Goal: Task Accomplishment & Management: Manage account settings

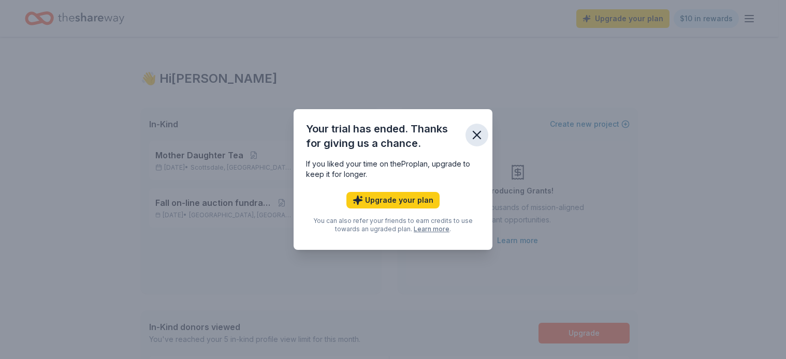
click at [480, 131] on icon "button" at bounding box center [477, 135] width 14 height 14
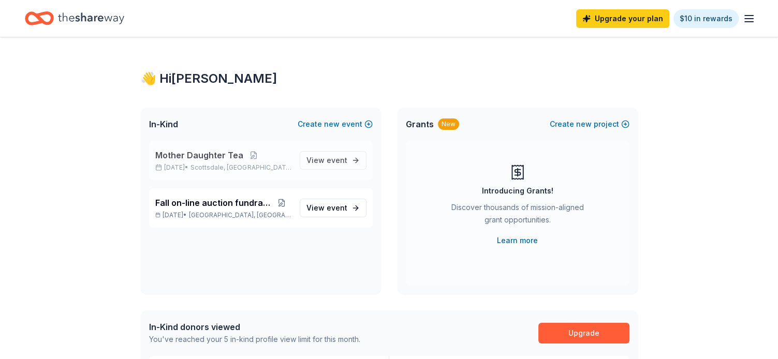
click at [195, 158] on span "Mother Daughter Tea" at bounding box center [199, 155] width 88 height 12
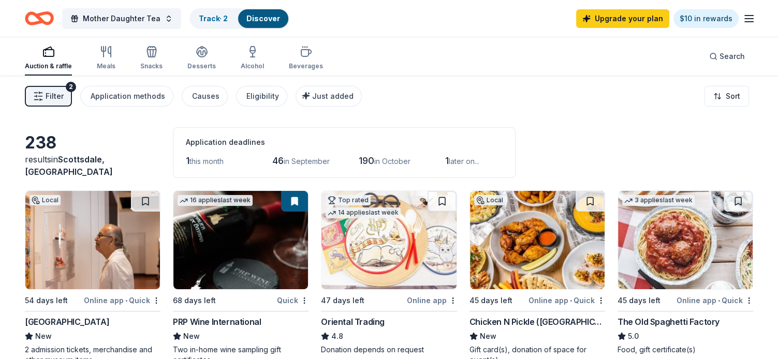
click at [64, 96] on button "Filter 2" at bounding box center [48, 96] width 47 height 21
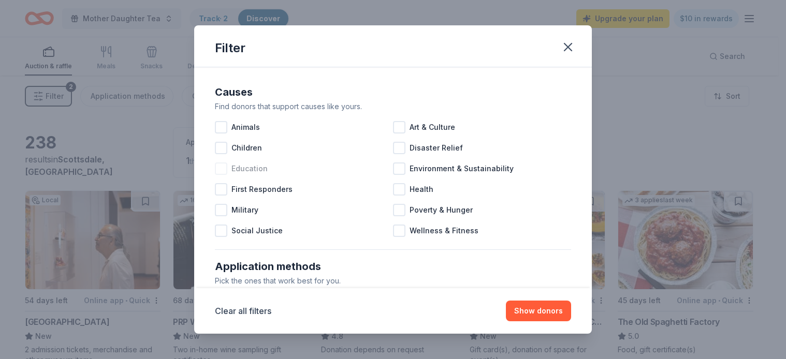
click at [223, 172] on div at bounding box center [221, 169] width 12 height 12
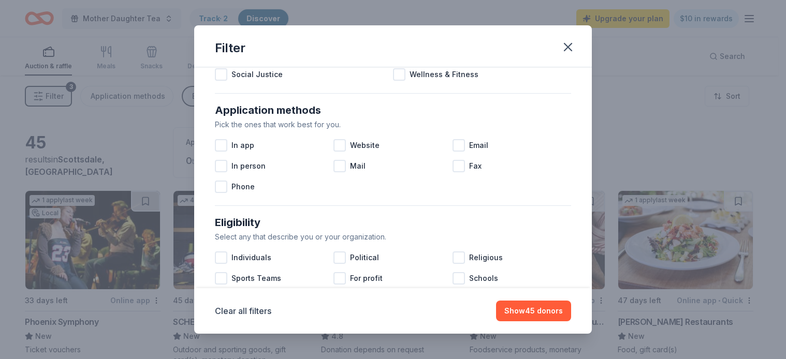
scroll to position [169, 0]
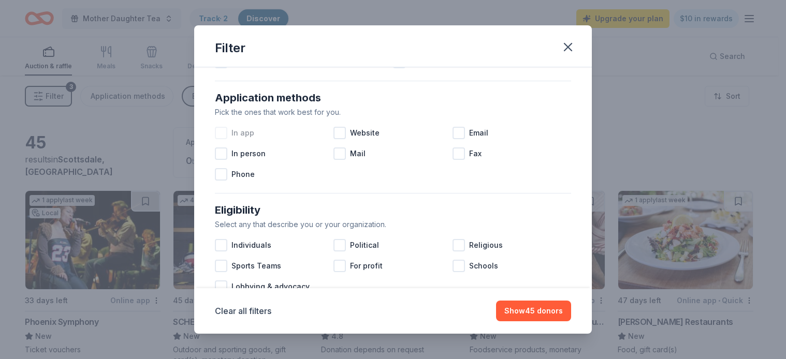
click at [222, 134] on div at bounding box center [221, 133] width 12 height 12
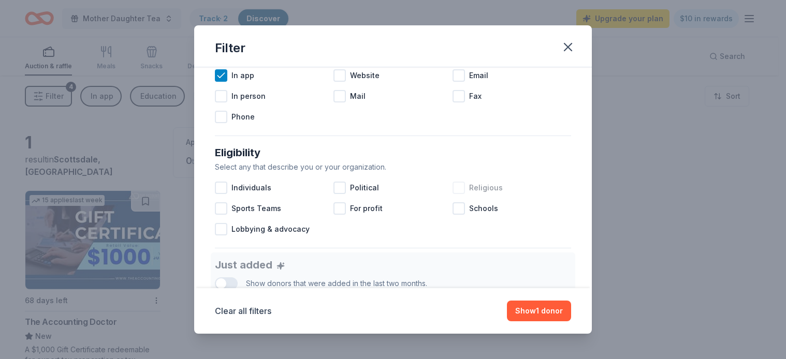
scroll to position [234, 0]
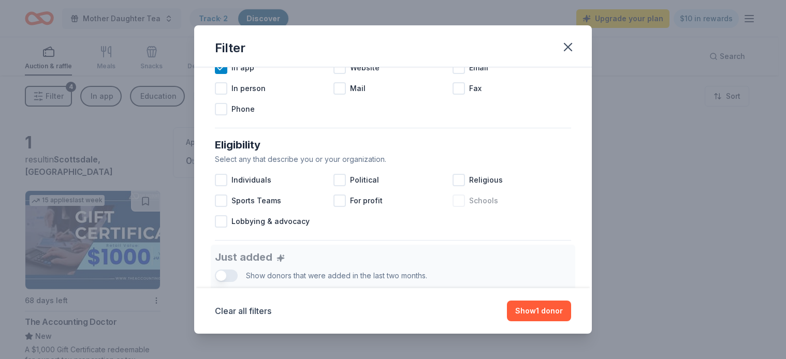
click at [455, 206] on div at bounding box center [459, 201] width 12 height 12
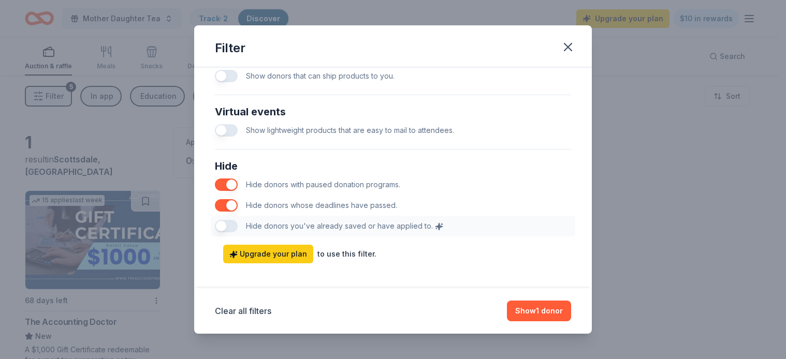
scroll to position [531, 0]
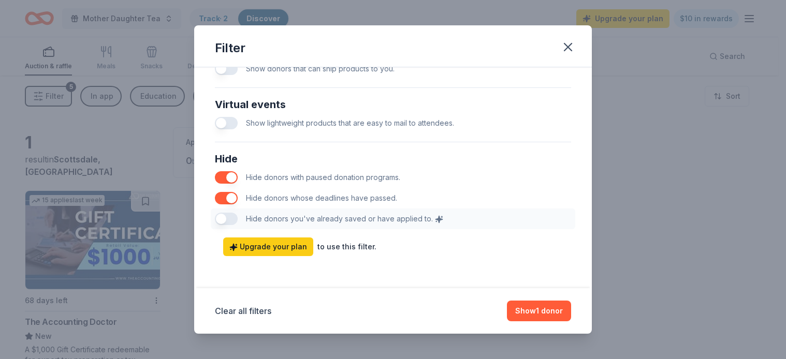
click at [219, 199] on button "button" at bounding box center [226, 198] width 23 height 12
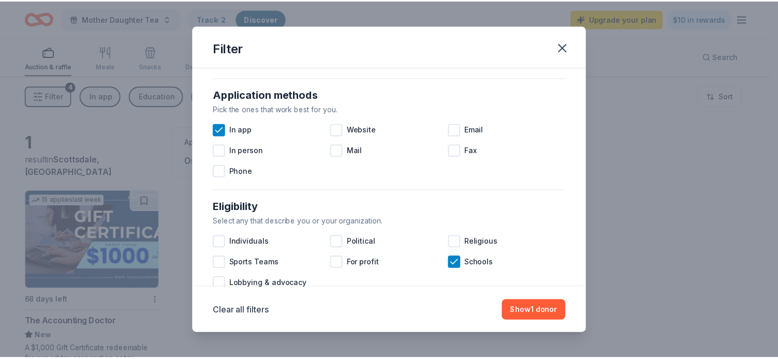
scroll to position [170, 0]
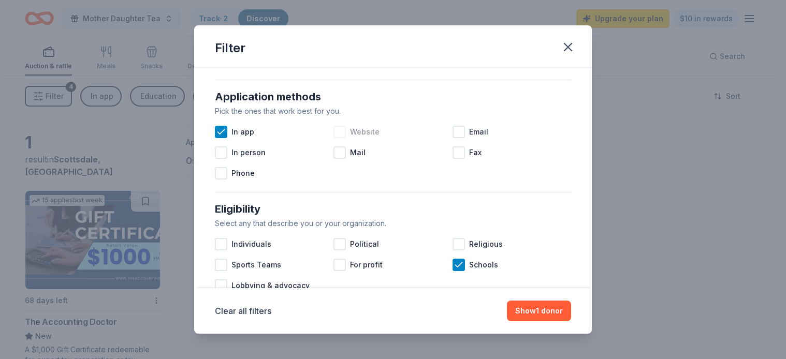
click at [337, 131] on div at bounding box center [339, 132] width 12 height 12
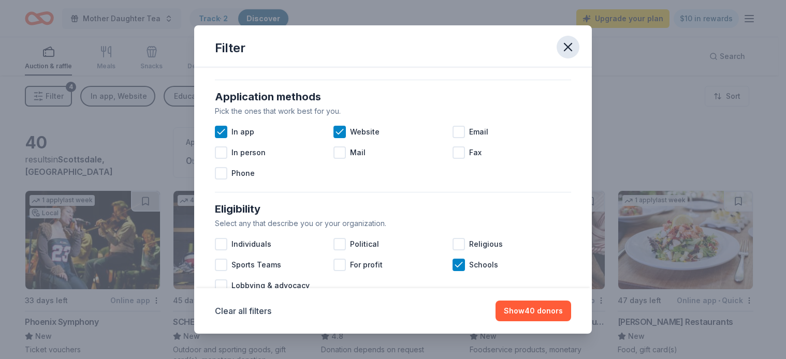
click at [571, 46] on icon "button" at bounding box center [568, 47] width 14 height 14
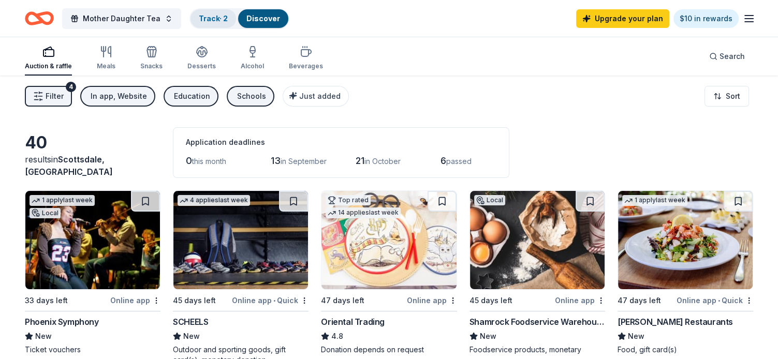
click at [209, 23] on div "Track · 2" at bounding box center [214, 18] width 46 height 19
click at [209, 21] on link "Track · 2" at bounding box center [213, 18] width 29 height 9
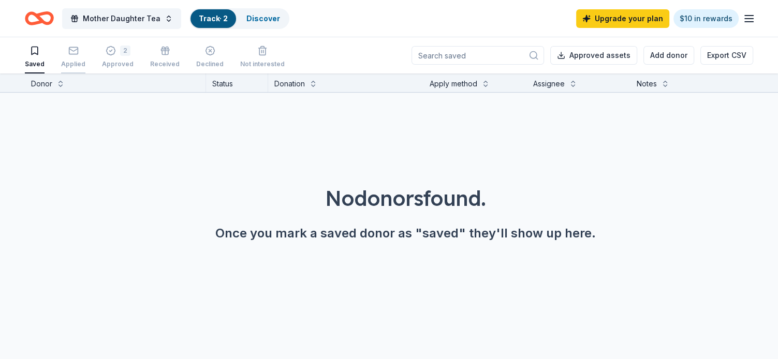
click at [70, 59] on div "Applied" at bounding box center [73, 57] width 24 height 23
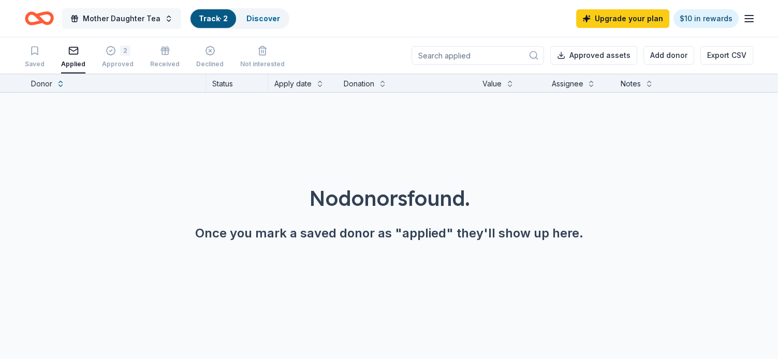
click at [159, 20] on button "Mother Daughter Tea" at bounding box center [121, 18] width 119 height 21
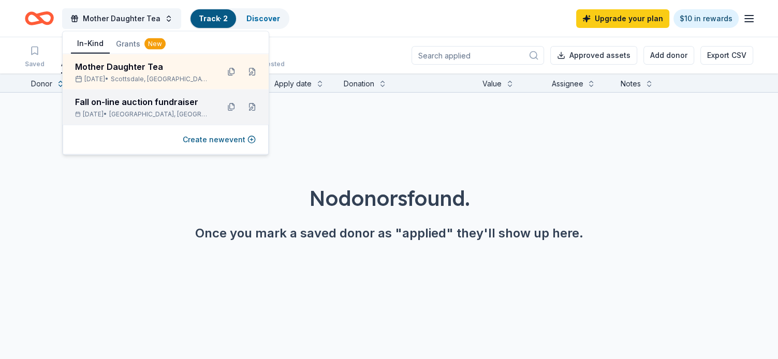
click at [130, 114] on span "[GEOGRAPHIC_DATA], [GEOGRAPHIC_DATA]" at bounding box center [159, 114] width 101 height 8
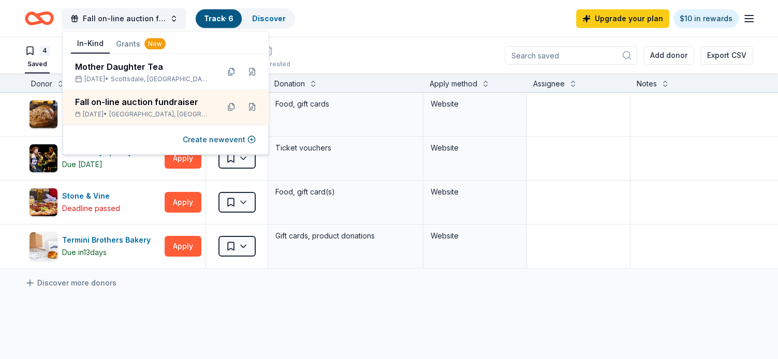
click at [391, 22] on div "Fall on-line auction fundraiser Track · 6 Discover Upgrade your plan $10 in rew…" at bounding box center [389, 18] width 729 height 24
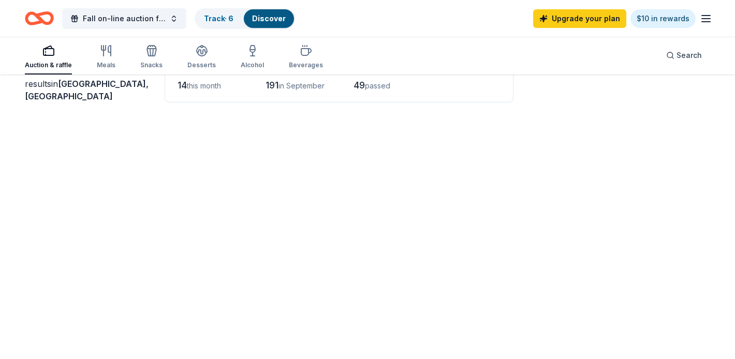
scroll to position [1035, 0]
